Goal: Task Accomplishment & Management: Use online tool/utility

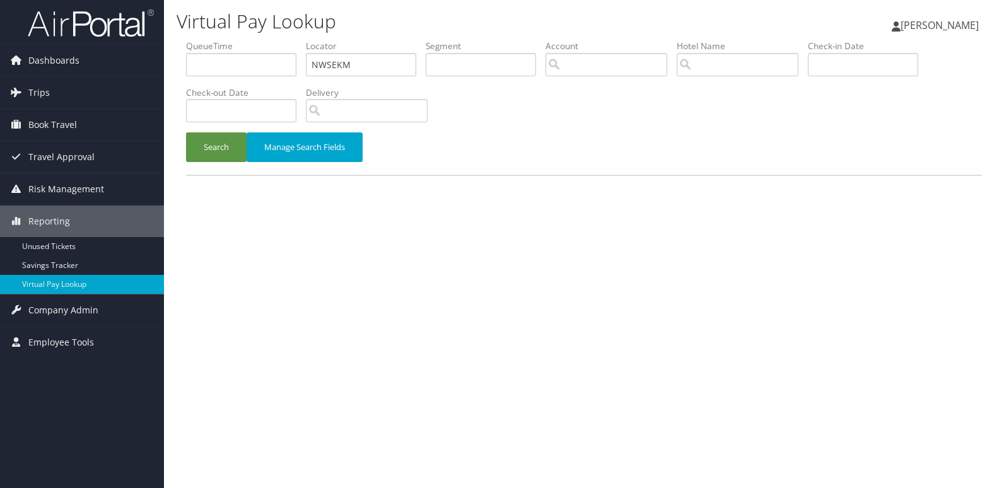
click at [186, 87] on form "QueueTime Locator NWSEKM Segment Account Traveler Hotel Name Check-in Date Chec…" at bounding box center [584, 107] width 796 height 135
type input "MCFDHZ"
click at [186, 132] on button "Search" at bounding box center [216, 147] width 61 height 30
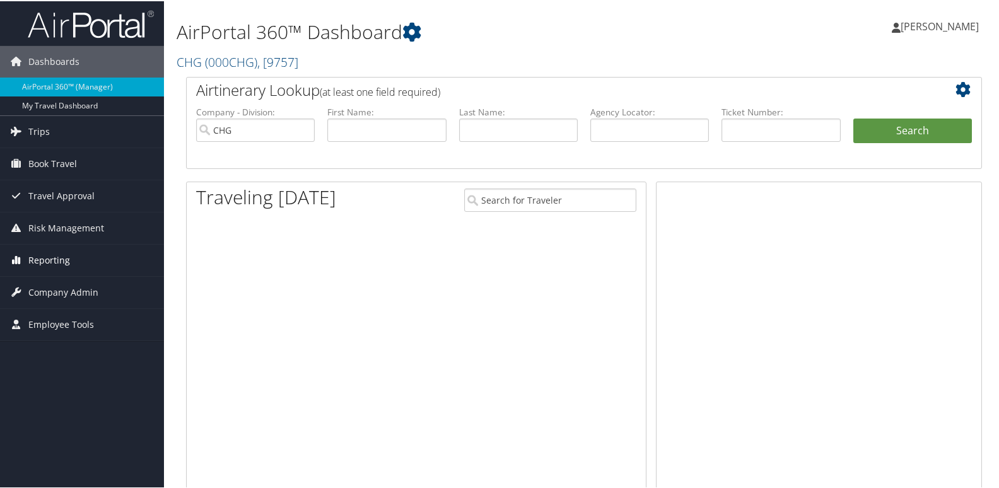
click at [62, 263] on span "Reporting" at bounding box center [49, 259] width 42 height 32
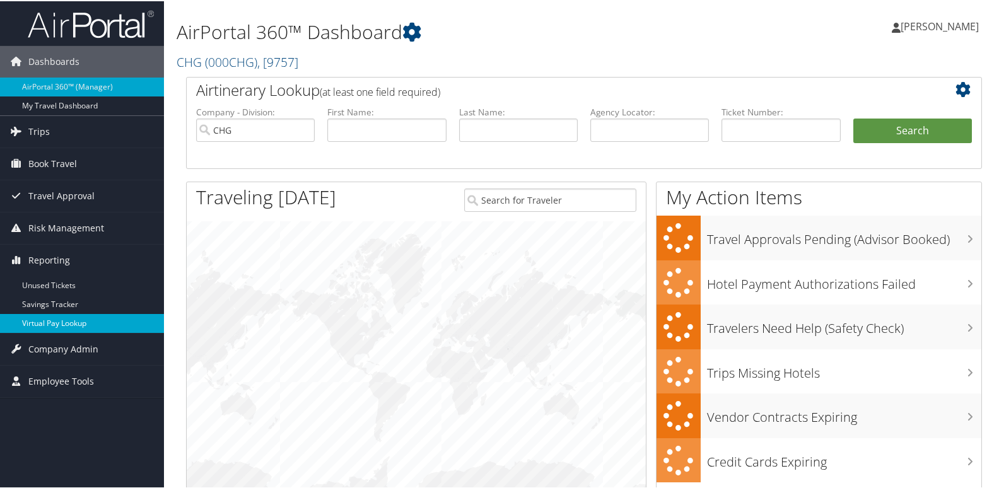
click at [43, 316] on link "Virtual Pay Lookup" at bounding box center [82, 322] width 164 height 19
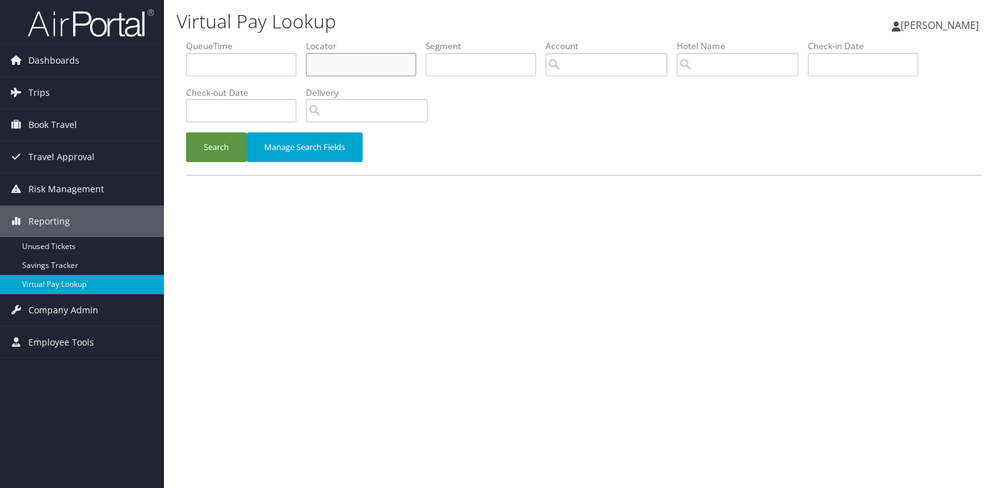
click at [326, 69] on input "text" at bounding box center [361, 64] width 110 height 23
paste input "MCFDHZ"
drag, startPoint x: 335, startPoint y: 67, endPoint x: 397, endPoint y: 80, distance: 63.2
click at [339, 66] on input "MCFDHZ" at bounding box center [361, 64] width 110 height 23
type input "MCFDHZ"
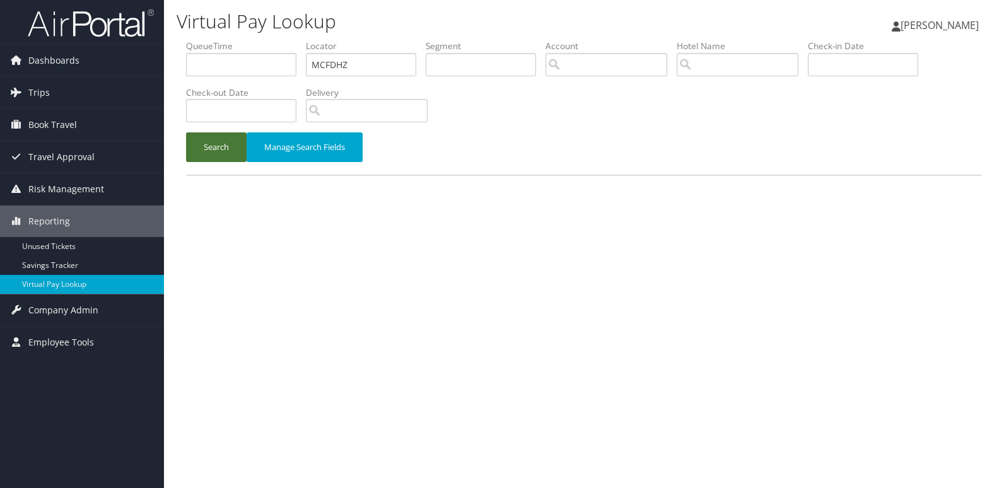
click at [196, 143] on button "Search" at bounding box center [216, 147] width 61 height 30
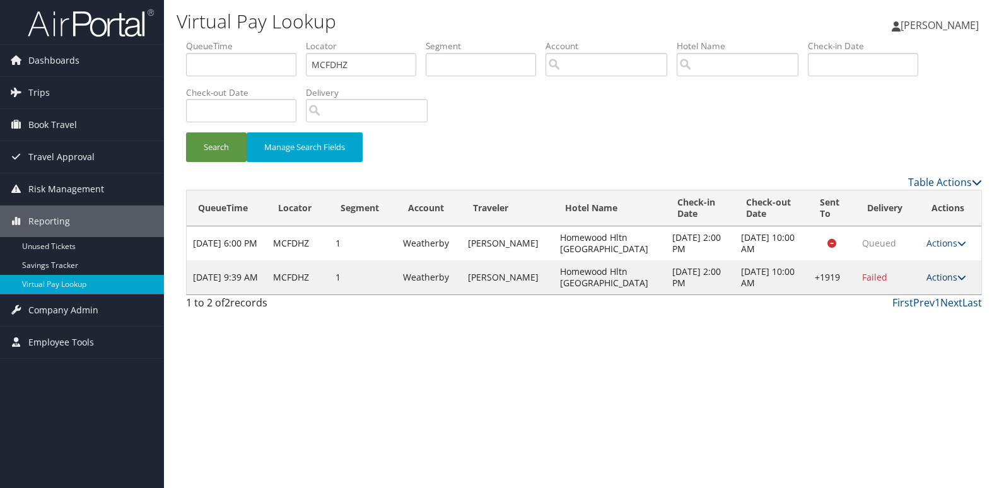
click at [943, 274] on link "Actions" at bounding box center [946, 277] width 40 height 12
click at [894, 316] on link "Logs" at bounding box center [907, 317] width 108 height 21
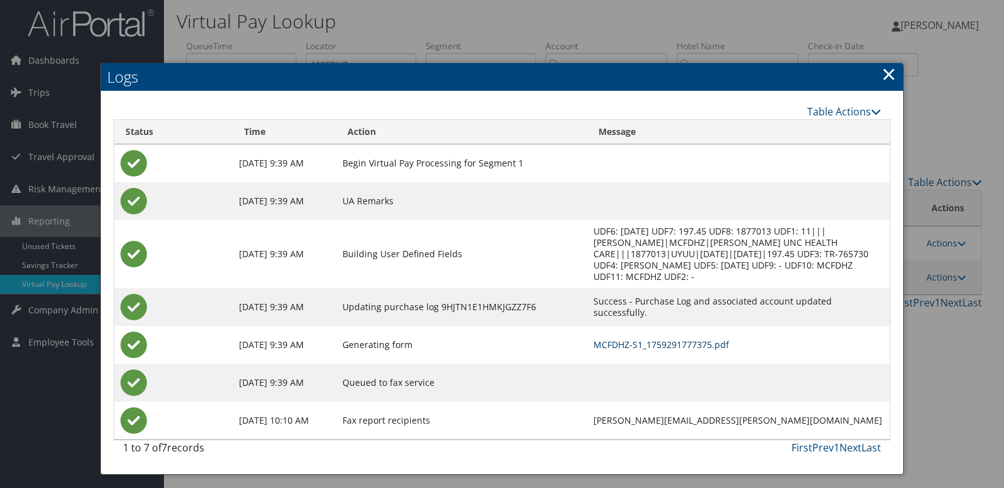
drag, startPoint x: 634, startPoint y: 332, endPoint x: 758, endPoint y: 374, distance: 131.0
click at [633, 339] on link "MCFDHZ-S1_1759291777375.pdf" at bounding box center [661, 345] width 136 height 12
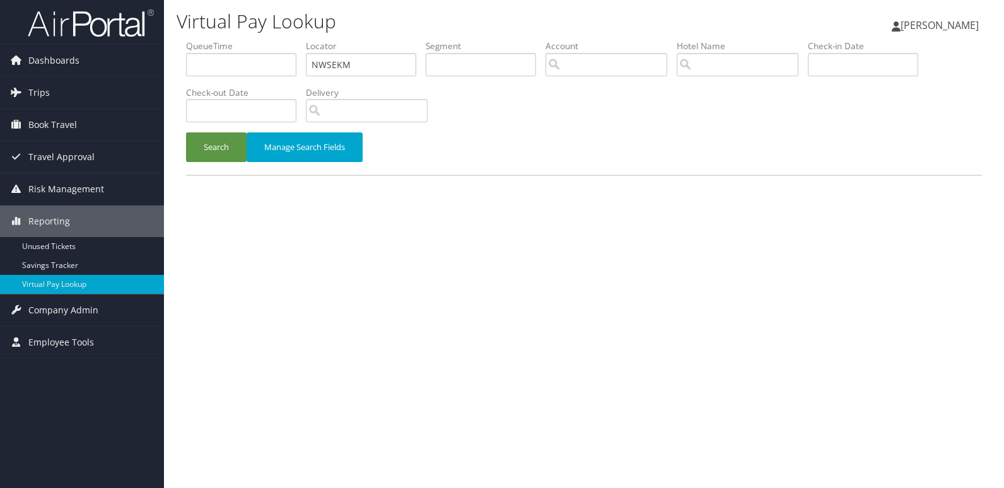
click at [202, 153] on button "Search" at bounding box center [216, 147] width 61 height 30
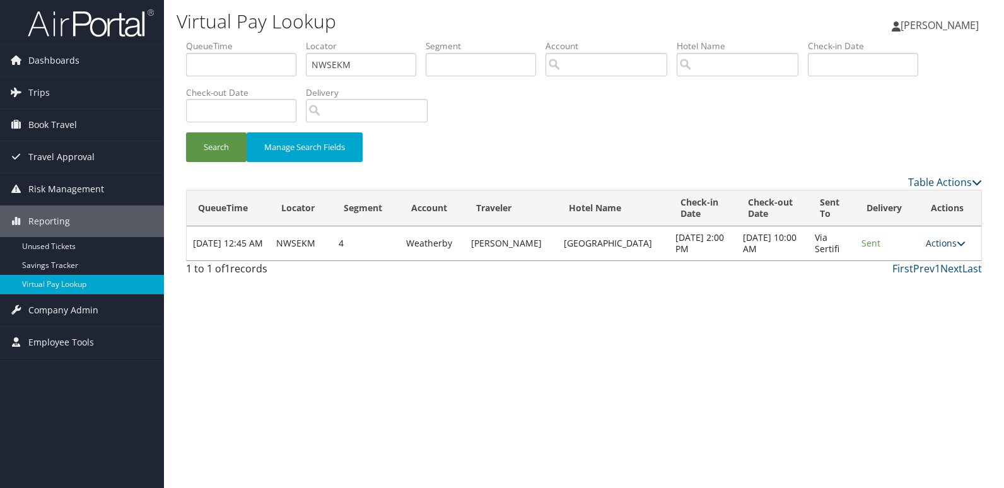
click at [935, 240] on link "Actions" at bounding box center [946, 243] width 40 height 12
click at [913, 281] on link "Logs" at bounding box center [920, 282] width 79 height 21
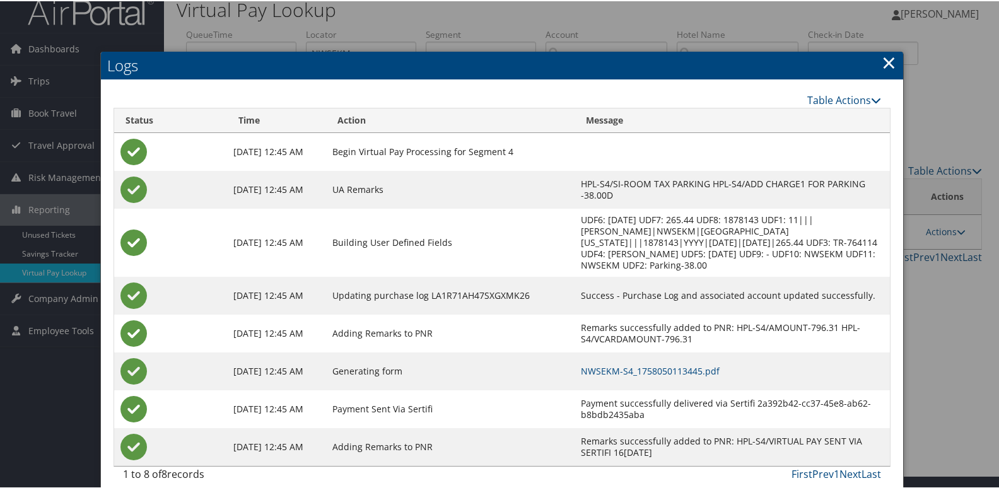
scroll to position [25, 0]
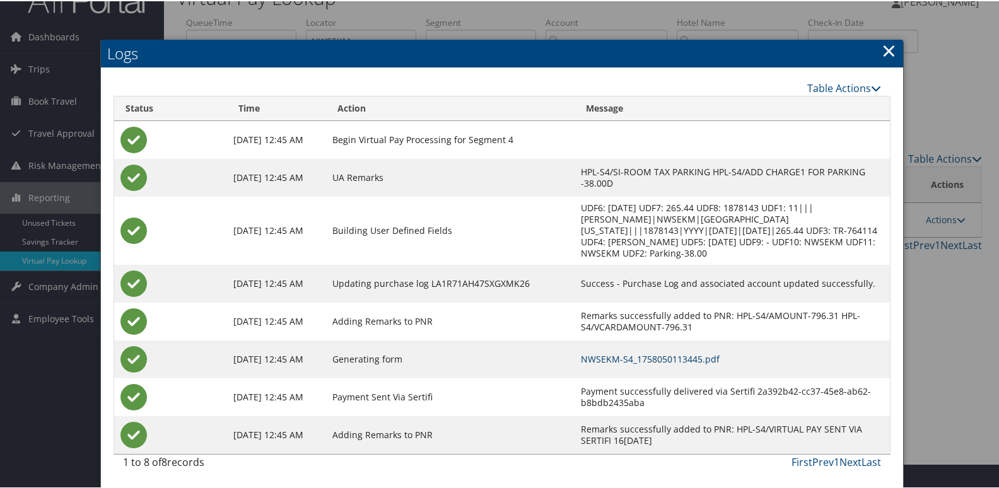
click at [631, 363] on link "NWSEKM-S4_1758050113445.pdf" at bounding box center [650, 358] width 139 height 12
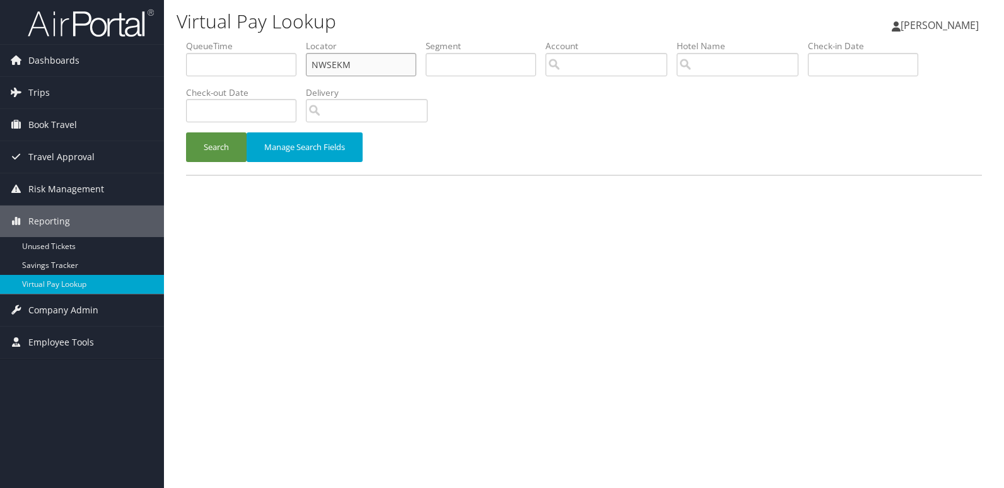
drag, startPoint x: 359, startPoint y: 60, endPoint x: 175, endPoint y: 50, distance: 185.0
click at [186, 50] on form "QueueTime Locator NWSEKM Segment Account Traveler Hotel Name Check-in Date Chec…" at bounding box center [584, 107] width 796 height 135
paste input "OMMCGQ"
type input "OMMCGQ"
click at [186, 132] on button "Search" at bounding box center [216, 147] width 61 height 30
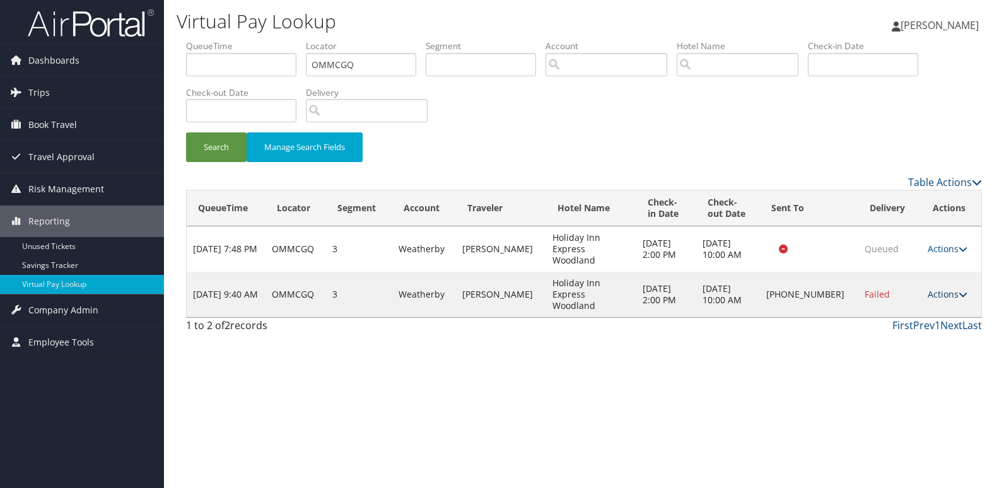
click at [933, 288] on link "Actions" at bounding box center [948, 294] width 40 height 12
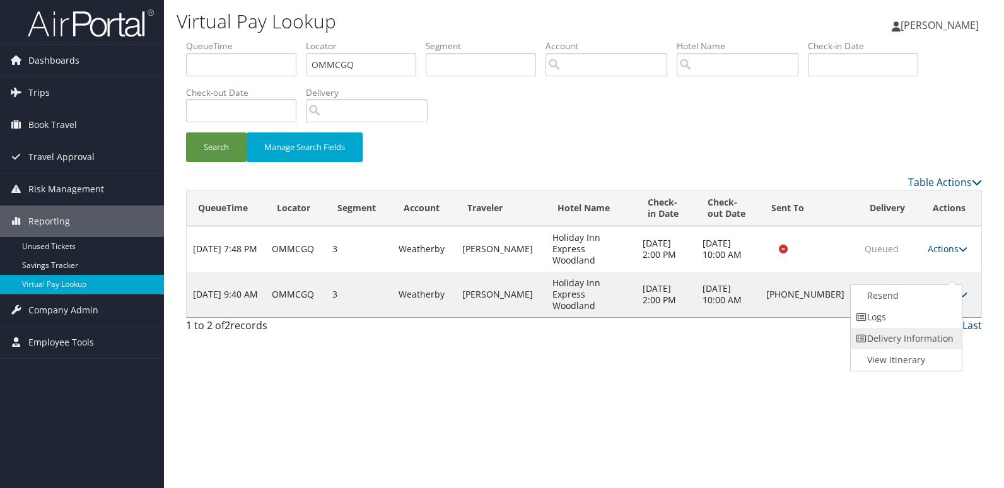
click at [918, 328] on link "Delivery Information" at bounding box center [905, 338] width 108 height 21
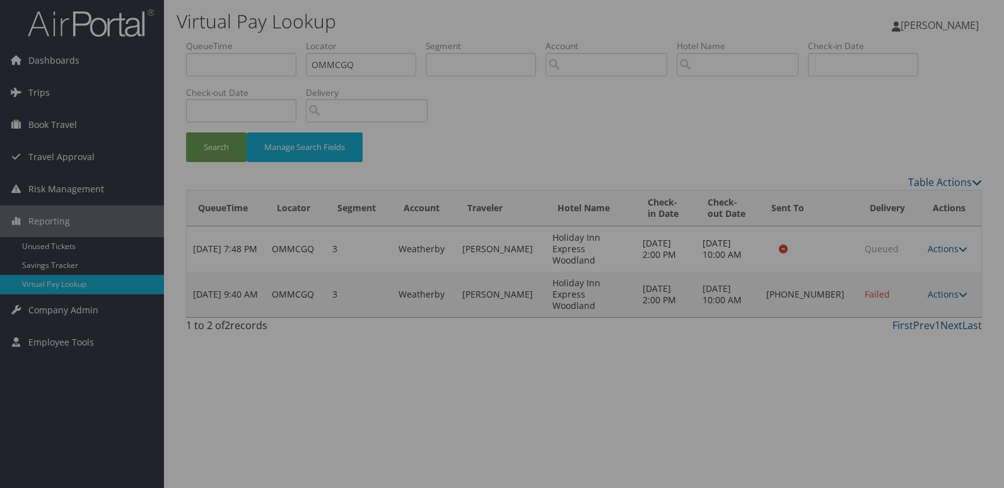
click at [892, 310] on div at bounding box center [502, 244] width 1004 height 488
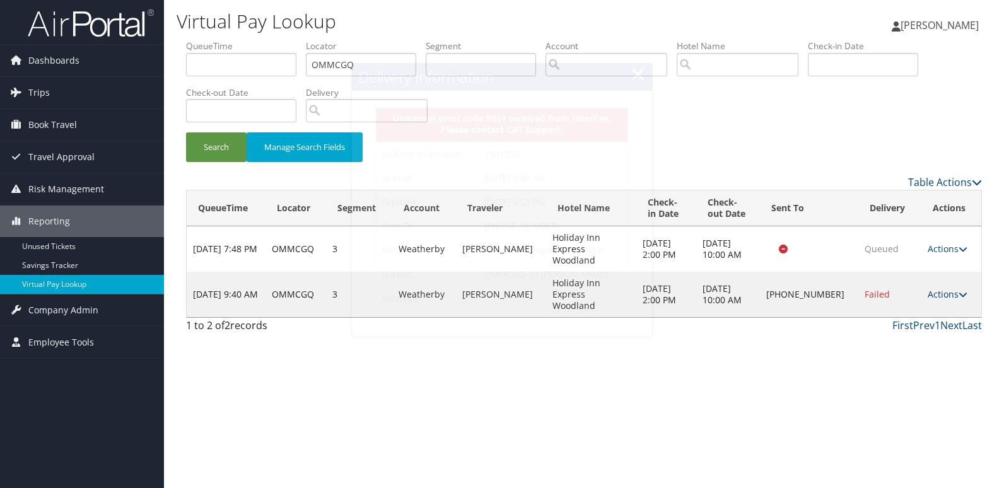
click at [935, 288] on link "Actions" at bounding box center [948, 294] width 40 height 12
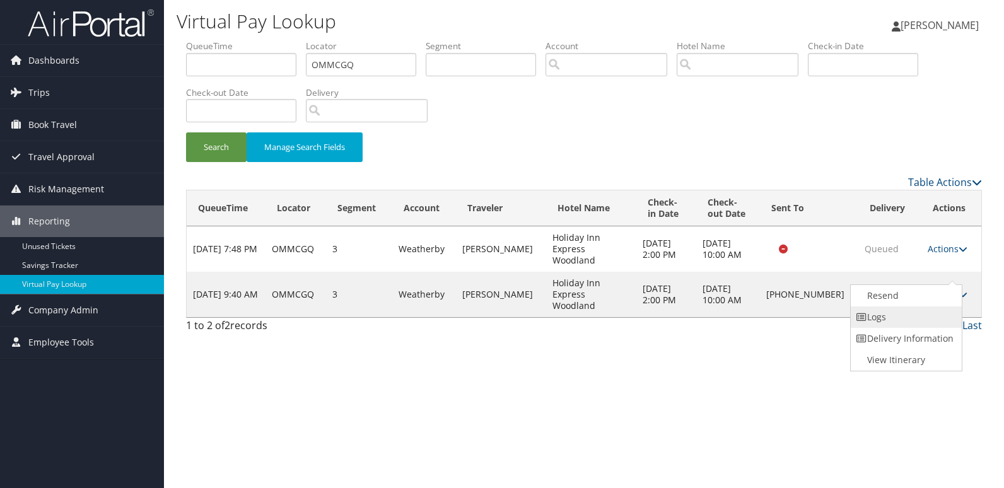
click at [919, 315] on link "Logs" at bounding box center [905, 317] width 108 height 21
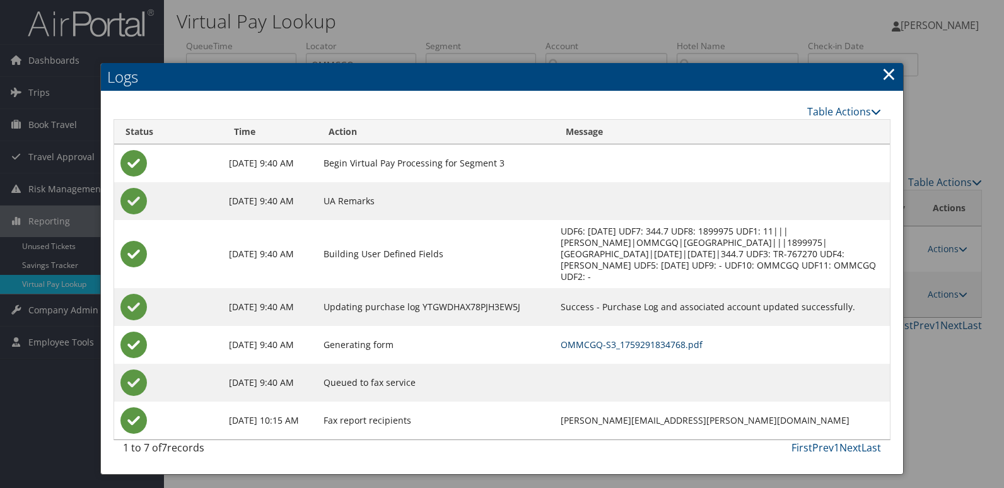
click at [576, 339] on link "OMMCGQ-S3_1759291834768.pdf" at bounding box center [632, 345] width 142 height 12
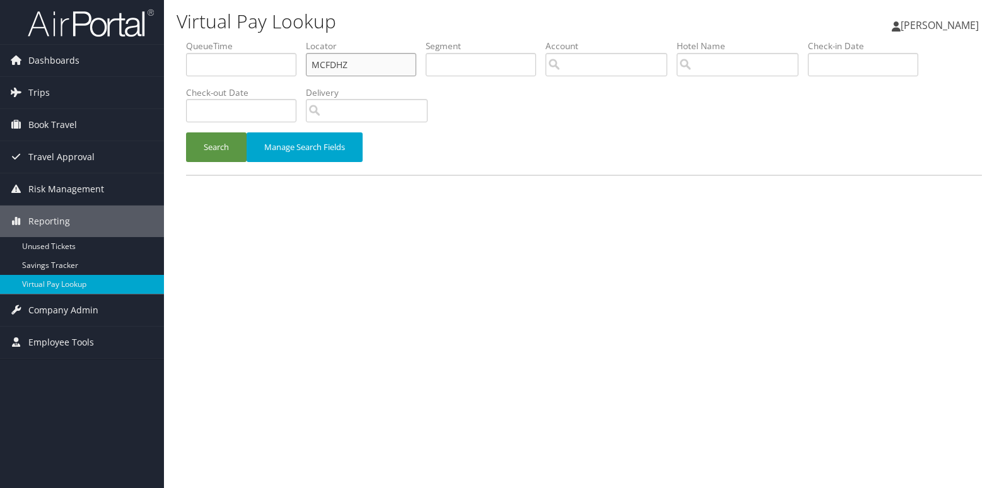
drag, startPoint x: 344, startPoint y: 63, endPoint x: 197, endPoint y: 76, distance: 147.5
click at [197, 40] on ul "QueueTime Locator MCFDHZ Segment Account Traveler Hotel Name Check-in Date Chec…" at bounding box center [584, 40] width 796 height 0
paste input "LAYEKW"
type input "LAYEKW"
click at [186, 132] on button "Search" at bounding box center [216, 147] width 61 height 30
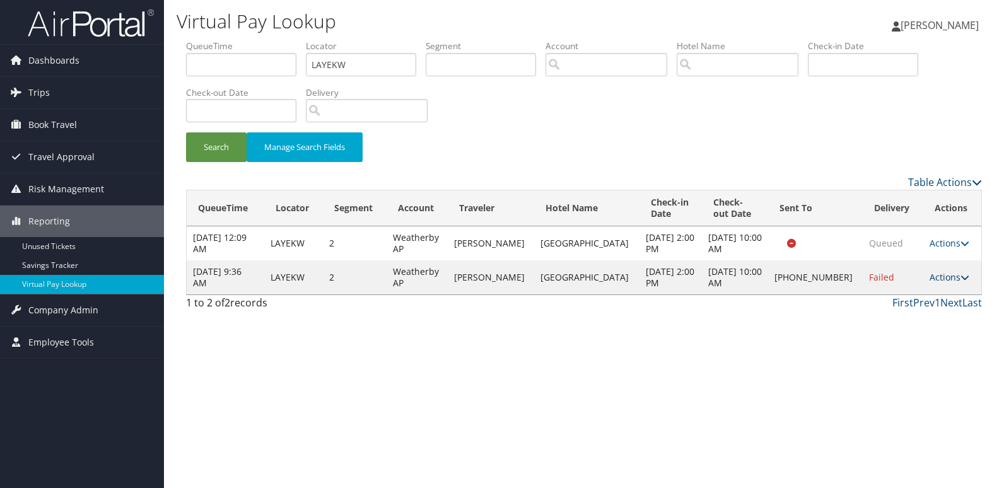
click at [941, 273] on link "Actions" at bounding box center [950, 277] width 40 height 12
click at [903, 309] on link "Logs" at bounding box center [904, 317] width 108 height 21
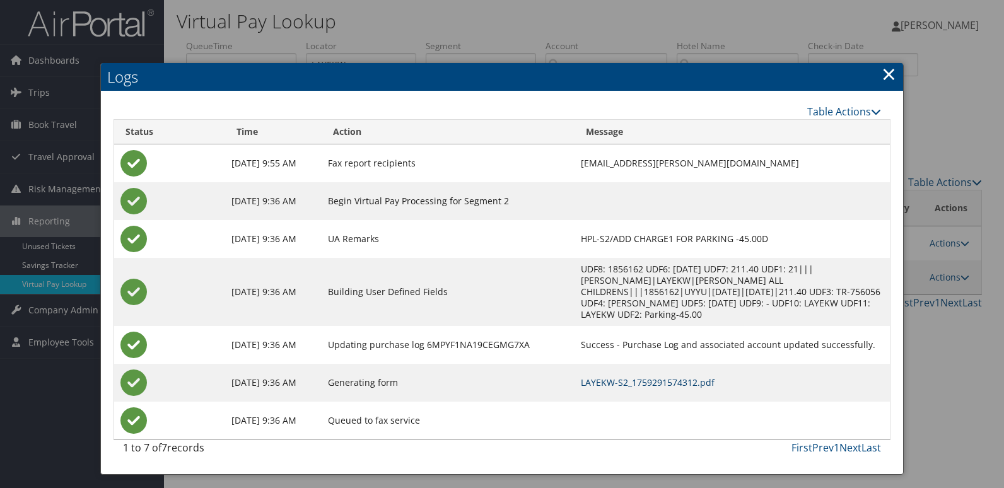
click at [647, 377] on link "LAYEKW-S2_1759291574312.pdf" at bounding box center [648, 383] width 134 height 12
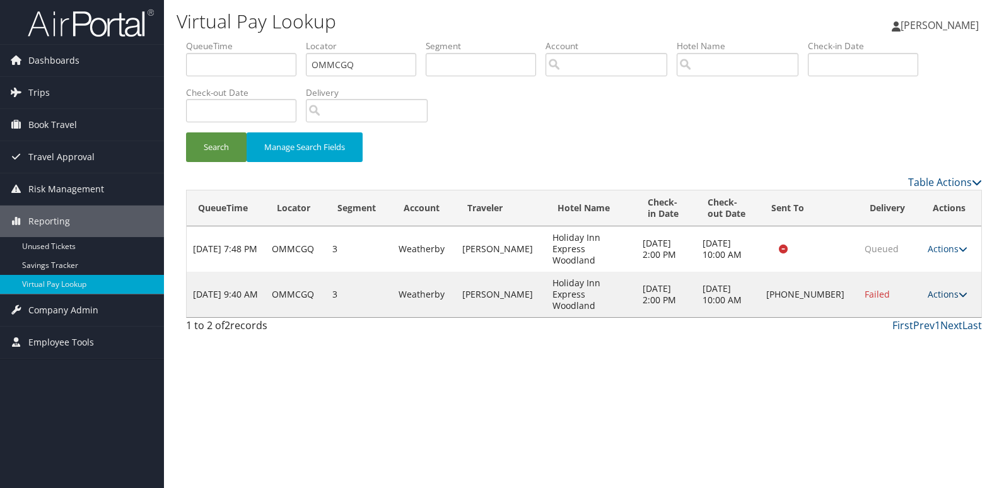
click at [938, 288] on link "Actions" at bounding box center [948, 294] width 40 height 12
click at [916, 293] on link "Resend" at bounding box center [905, 295] width 108 height 21
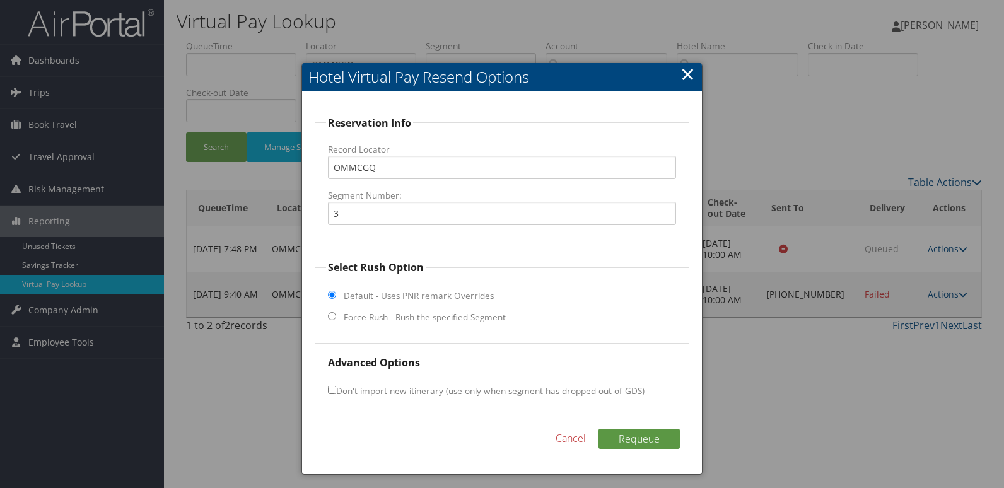
click at [407, 314] on label "Force Rush - Rush the specified Segment" at bounding box center [425, 317] width 162 height 13
click at [336, 314] on input "Force Rush - Rush the specified Segment" at bounding box center [332, 316] width 8 height 8
radio input "true"
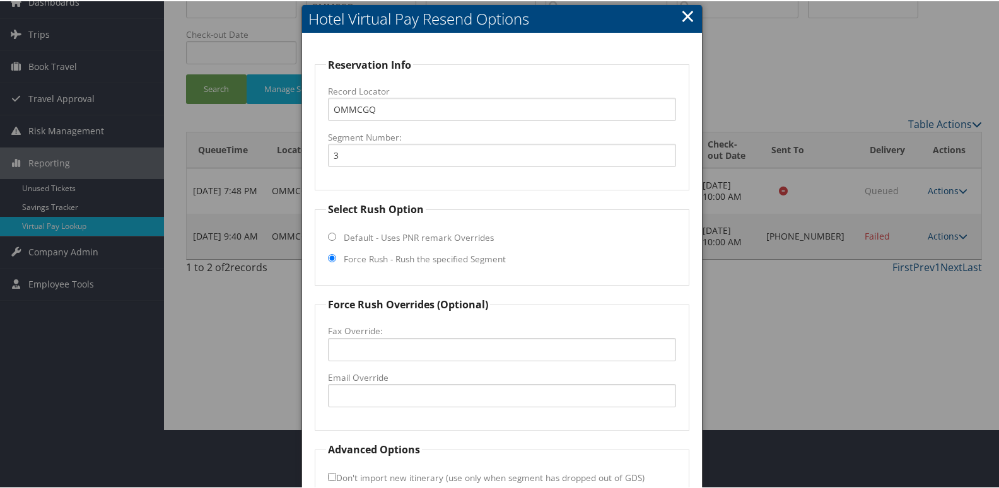
scroll to position [132, 0]
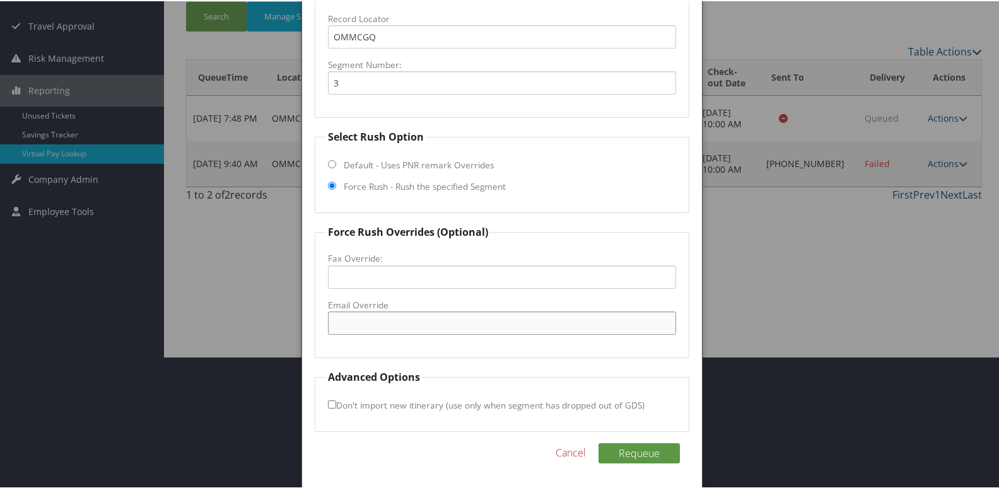
click at [397, 329] on input "Email Override" at bounding box center [502, 321] width 349 height 23
type input "[EMAIL_ADDRESS][DOMAIN_NAME]"
click at [599, 442] on button "Requeue" at bounding box center [639, 452] width 81 height 20
drag, startPoint x: 504, startPoint y: 320, endPoint x: 245, endPoint y: 329, distance: 258.7
click at [245, 329] on body "Menu Dashboards ► AirPortal 360™ (Manager) My Travel Dashboard Trips ► Airtiner…" at bounding box center [502, 112] width 1004 height 488
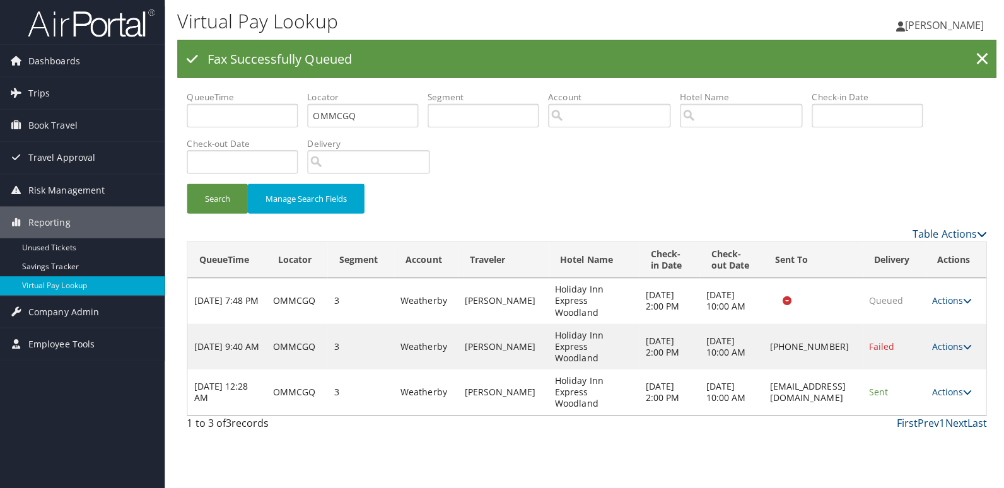
scroll to position [0, 0]
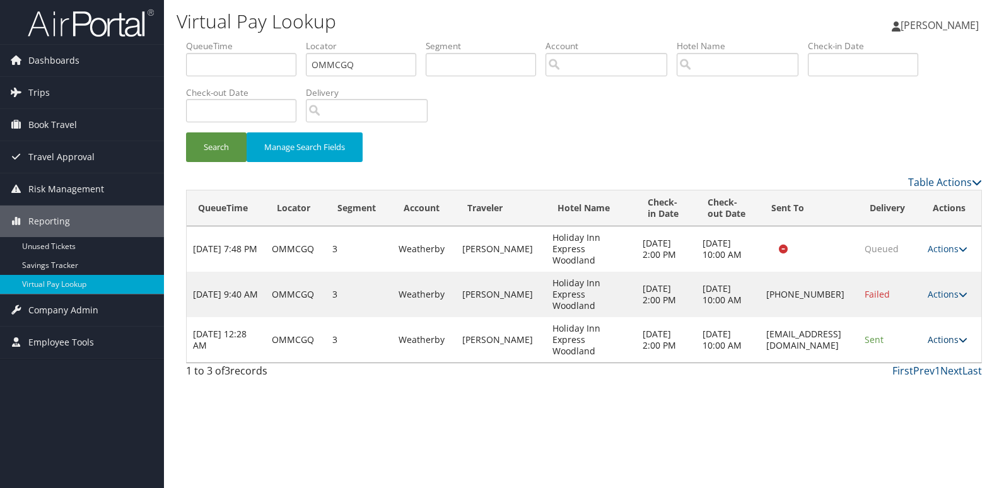
click at [949, 346] on link "Actions" at bounding box center [948, 340] width 40 height 12
click at [897, 395] on icon at bounding box center [899, 391] width 11 height 9
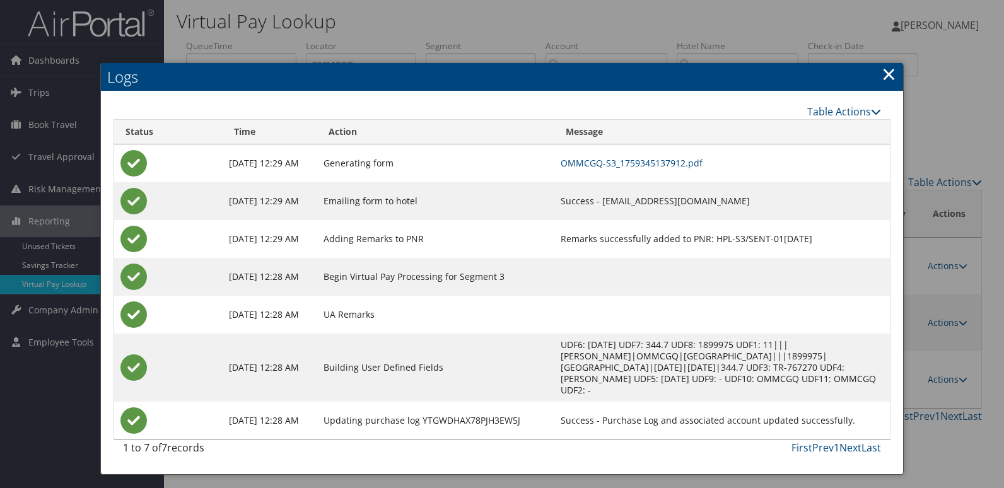
click at [619, 155] on td "OMMCGQ-S3_1759345137912.pdf" at bounding box center [722, 163] width 336 height 38
drag, startPoint x: 619, startPoint y: 155, endPoint x: 604, endPoint y: 164, distance: 17.8
click at [604, 164] on link "OMMCGQ-S3_1759345137912.pdf" at bounding box center [632, 163] width 142 height 12
